Goal: Task Accomplishment & Management: Manage account settings

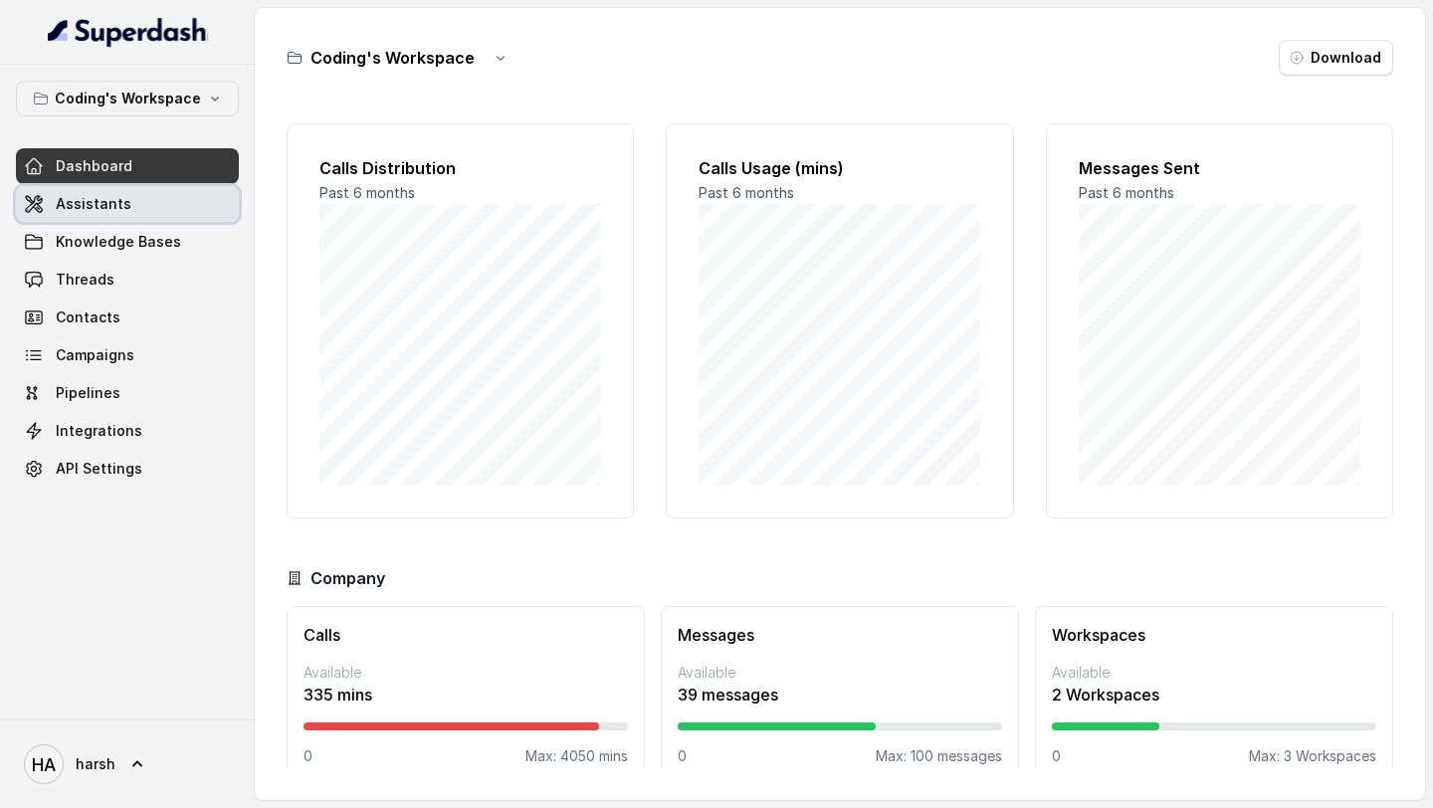
click at [75, 192] on link "Assistants" at bounding box center [127, 204] width 223 height 36
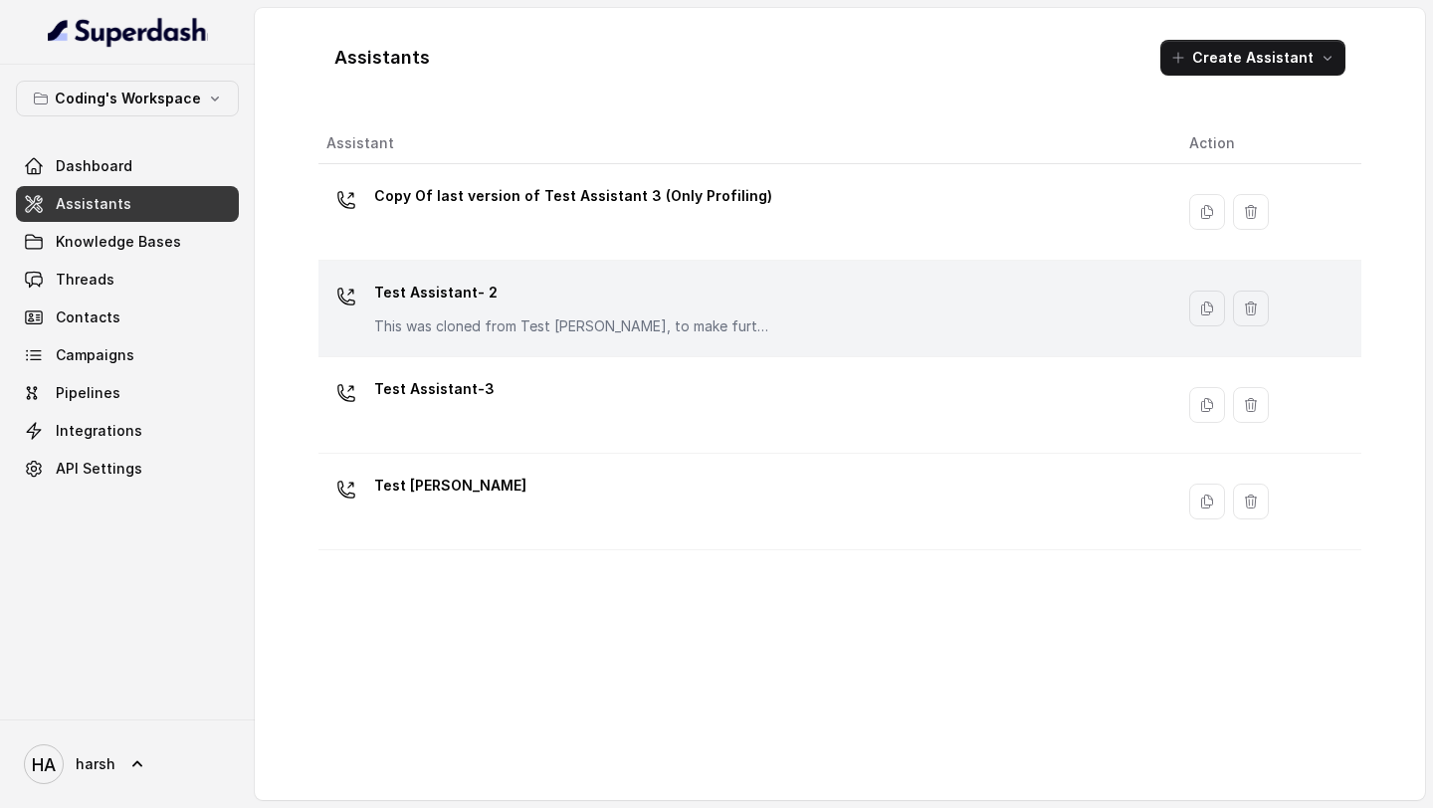
click at [442, 303] on p "Test Assistant- 2" at bounding box center [573, 293] width 398 height 32
